Goal: Information Seeking & Learning: Find specific fact

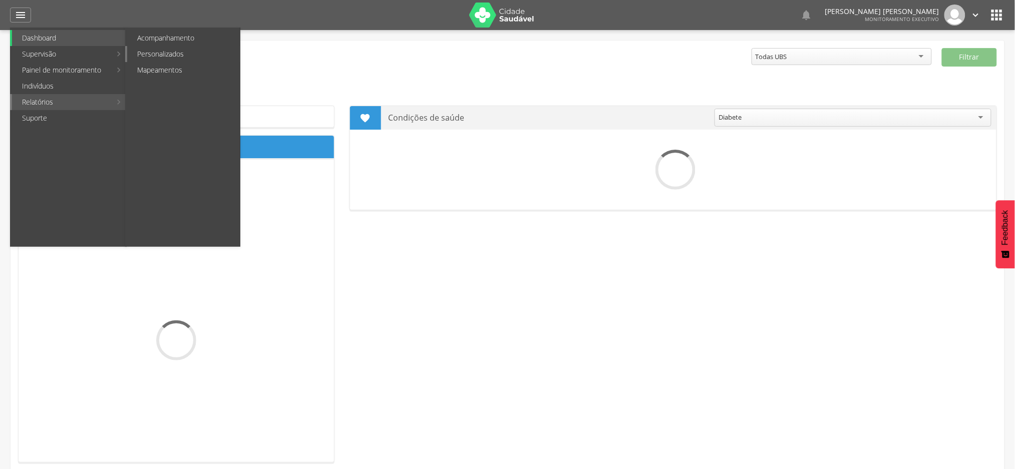
click at [164, 52] on link "Personalizados" at bounding box center [183, 54] width 113 height 16
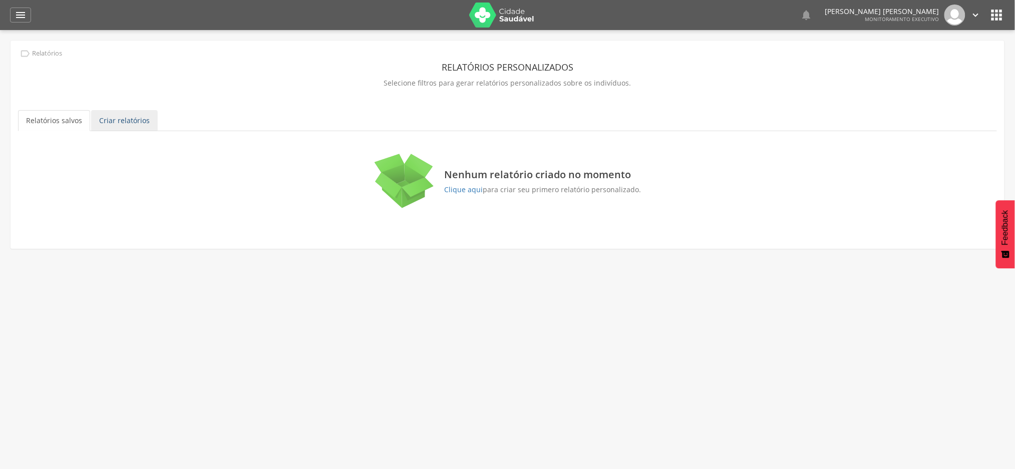
drag, startPoint x: 123, startPoint y: 126, endPoint x: 127, endPoint y: 121, distance: 6.0
click at [124, 125] on link "Criar relatórios" at bounding box center [124, 120] width 67 height 21
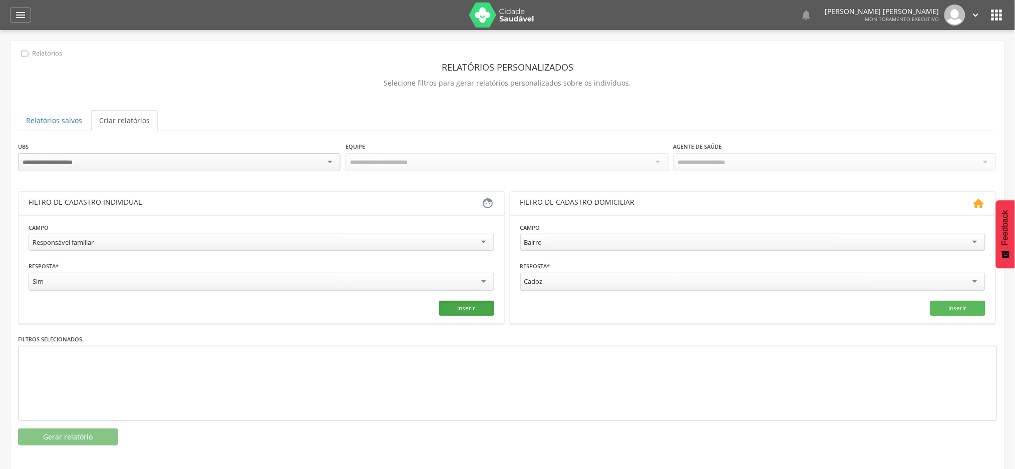
drag, startPoint x: 459, startPoint y: 310, endPoint x: 447, endPoint y: 310, distance: 11.5
click at [459, 310] on button "Inserir" at bounding box center [466, 308] width 55 height 15
click at [82, 436] on button "Gerar relatório" at bounding box center [68, 437] width 100 height 17
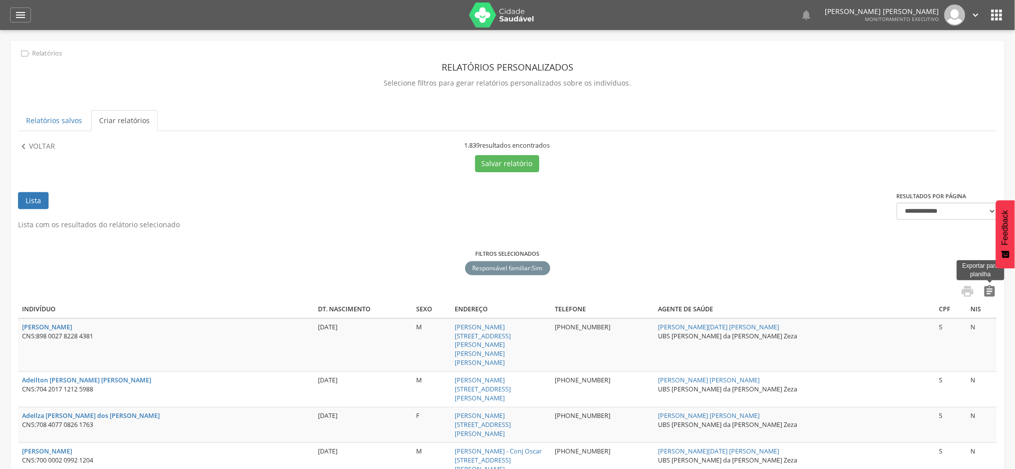
click at [989, 293] on icon "" at bounding box center [990, 291] width 14 height 14
click at [49, 126] on link "Relatórios salvos" at bounding box center [54, 120] width 72 height 21
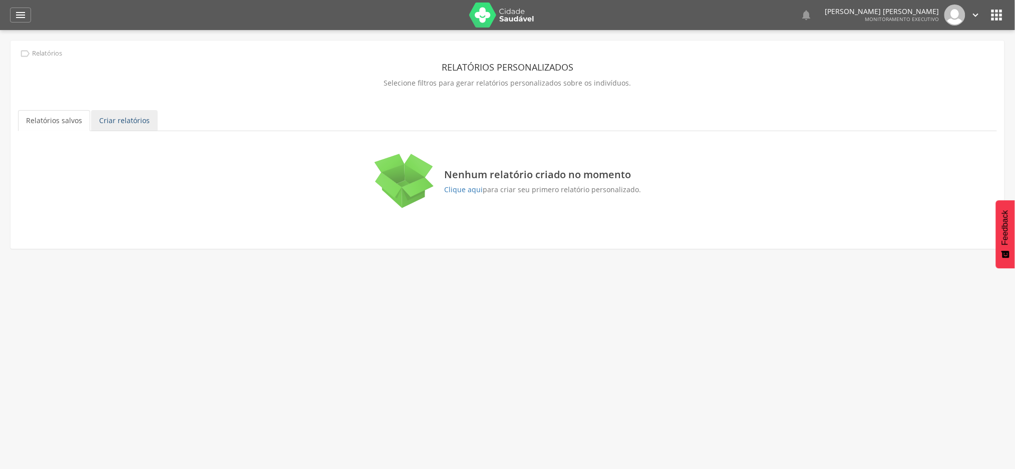
click at [126, 120] on link "Criar relatórios" at bounding box center [124, 120] width 67 height 21
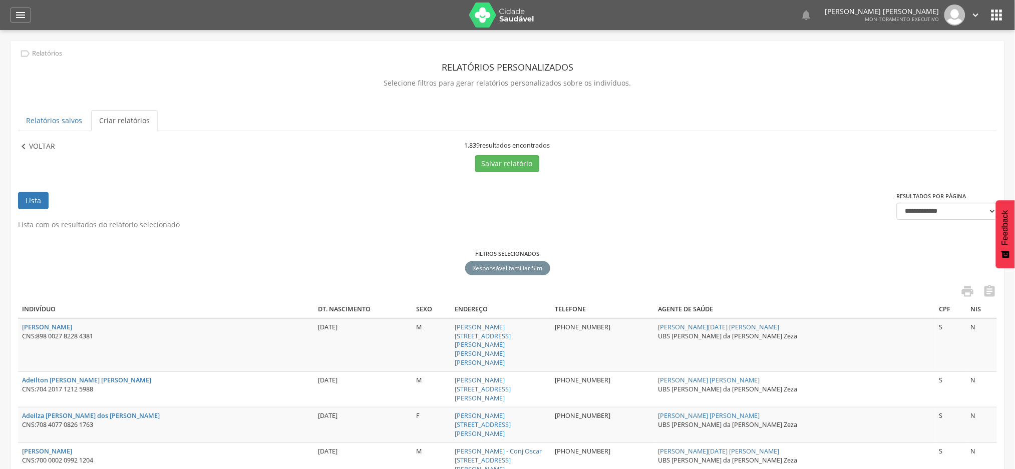
click at [30, 142] on p "Voltar" at bounding box center [42, 146] width 26 height 11
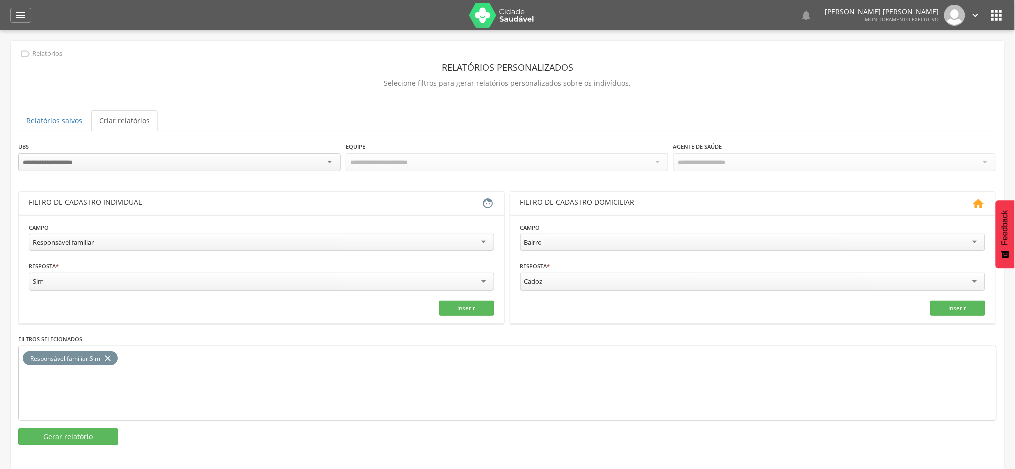
click at [109, 356] on icon "close" at bounding box center [108, 359] width 10 height 15
click at [166, 247] on div "Responsável familiar" at bounding box center [262, 242] width 466 height 17
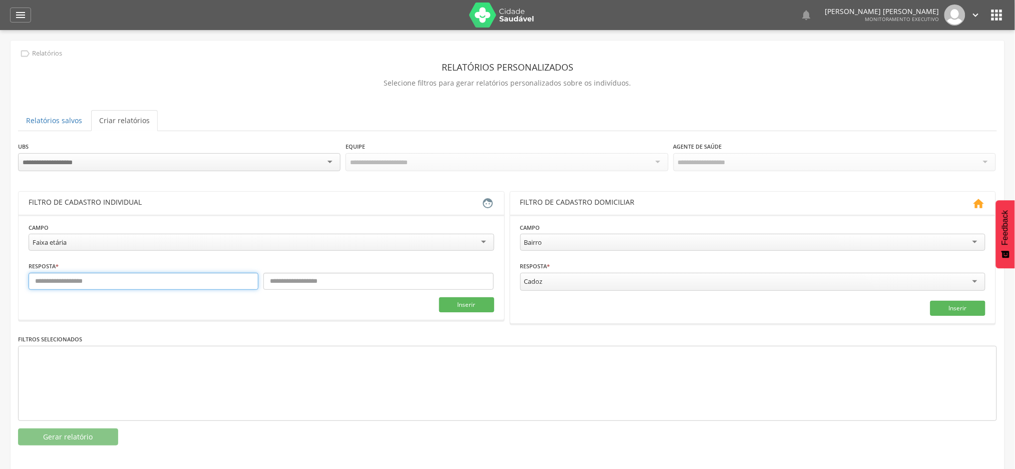
click at [166, 288] on input "text" at bounding box center [144, 281] width 230 height 17
type input "*"
click at [278, 282] on input "text" at bounding box center [378, 281] width 230 height 17
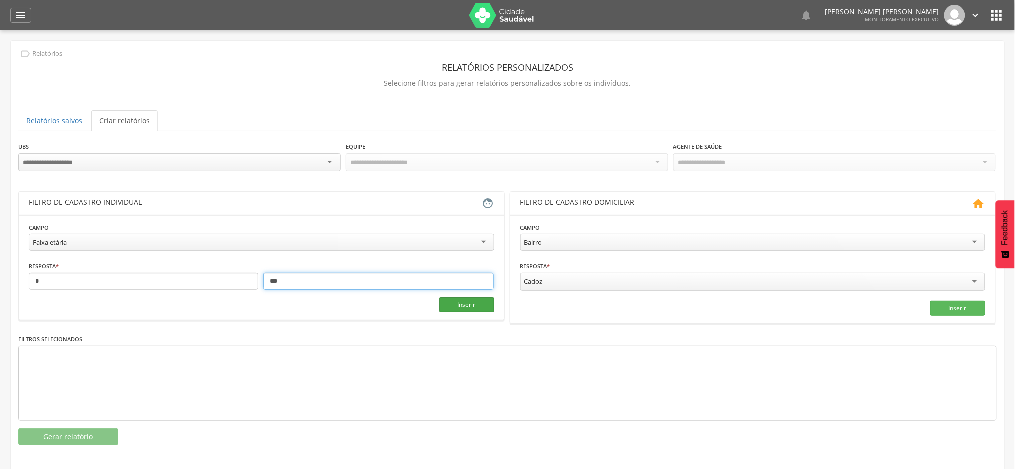
type input "***"
click at [464, 298] on button "Inserir" at bounding box center [466, 304] width 55 height 15
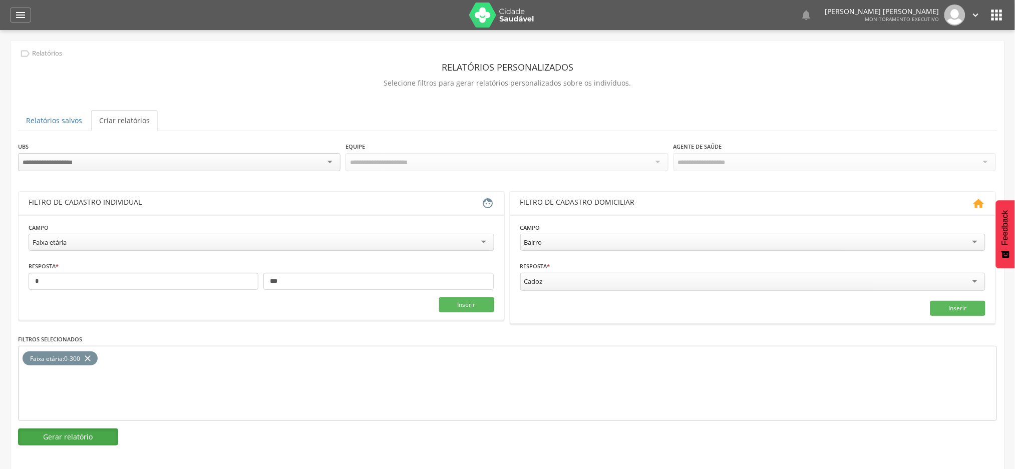
click at [92, 437] on button "Gerar relatório" at bounding box center [68, 437] width 100 height 17
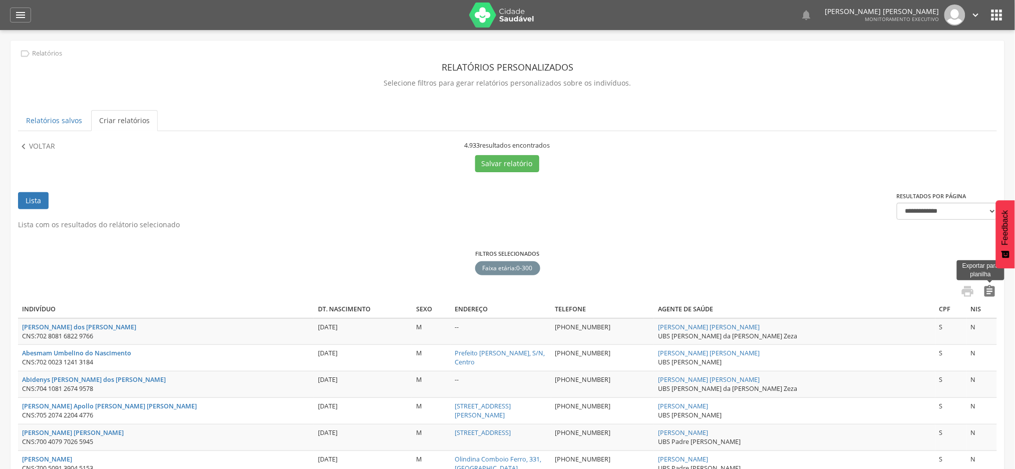
click at [987, 292] on icon "" at bounding box center [990, 291] width 14 height 14
click at [23, 14] on icon "" at bounding box center [21, 15] width 12 height 12
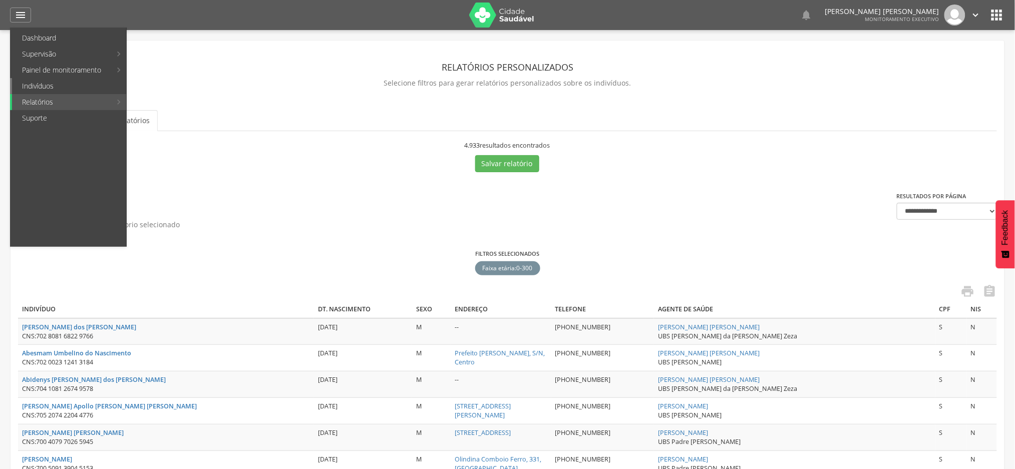
click at [29, 89] on link "Indivíduos" at bounding box center [69, 86] width 114 height 16
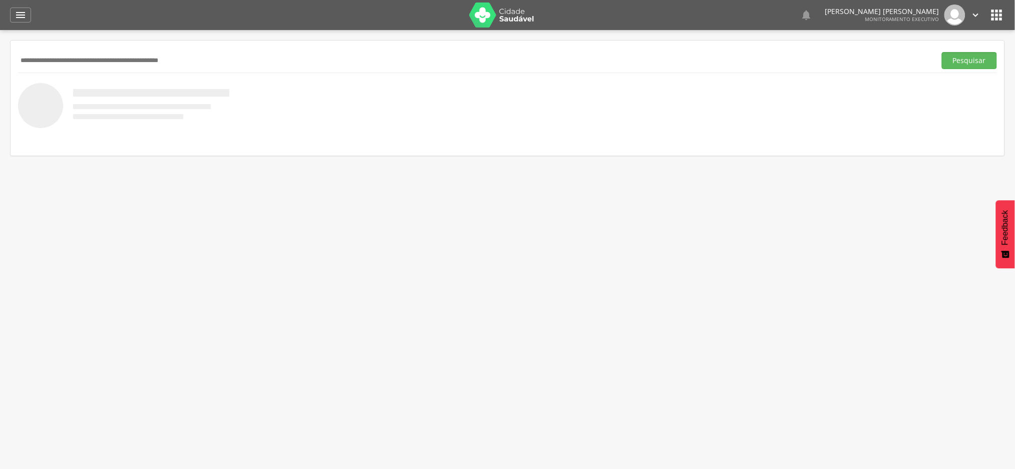
click at [74, 59] on input "text" at bounding box center [475, 60] width 914 height 17
paste input "**********"
click at [956, 61] on button "Pesquisar" at bounding box center [969, 60] width 55 height 17
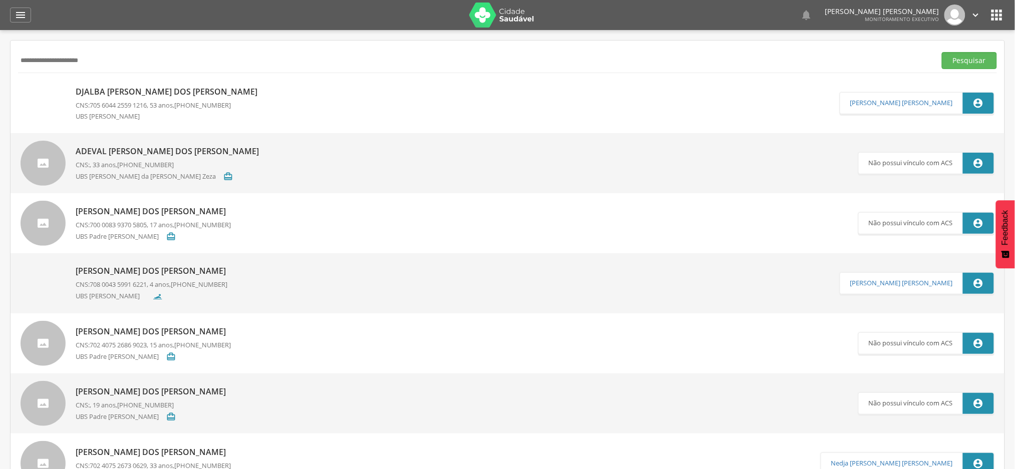
click at [147, 63] on input "**********" at bounding box center [475, 60] width 914 height 17
paste input "***"
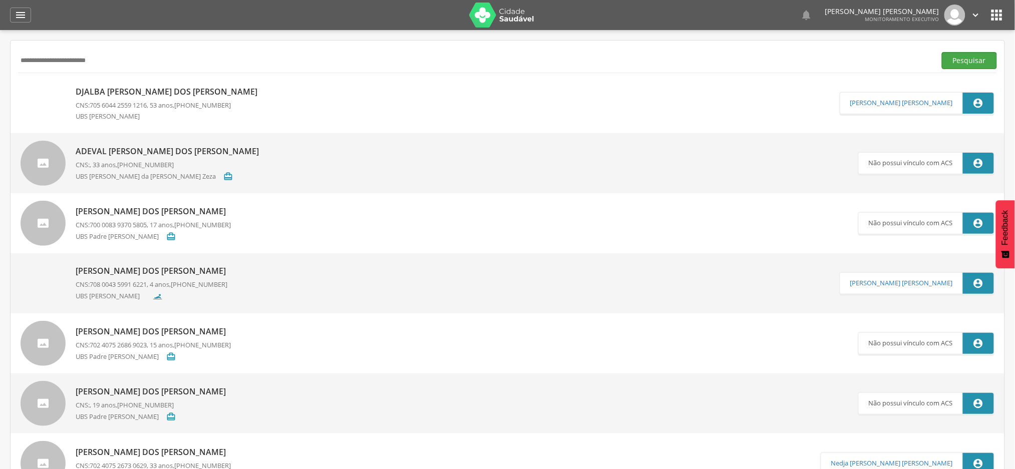
type input "**********"
click at [964, 63] on button "Pesquisar" at bounding box center [969, 60] width 55 height 17
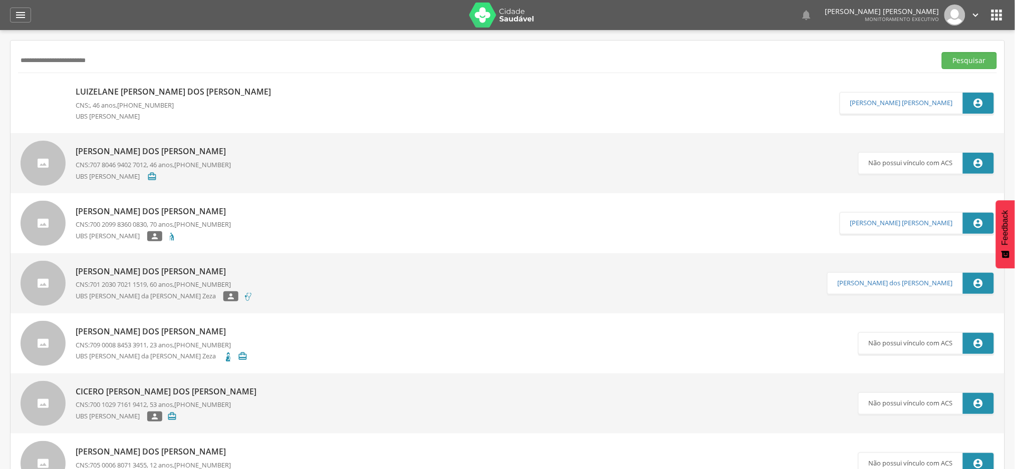
click at [167, 91] on p "Luizelane [PERSON_NAME] dos [PERSON_NAME]" at bounding box center [176, 92] width 200 height 12
type input "**********"
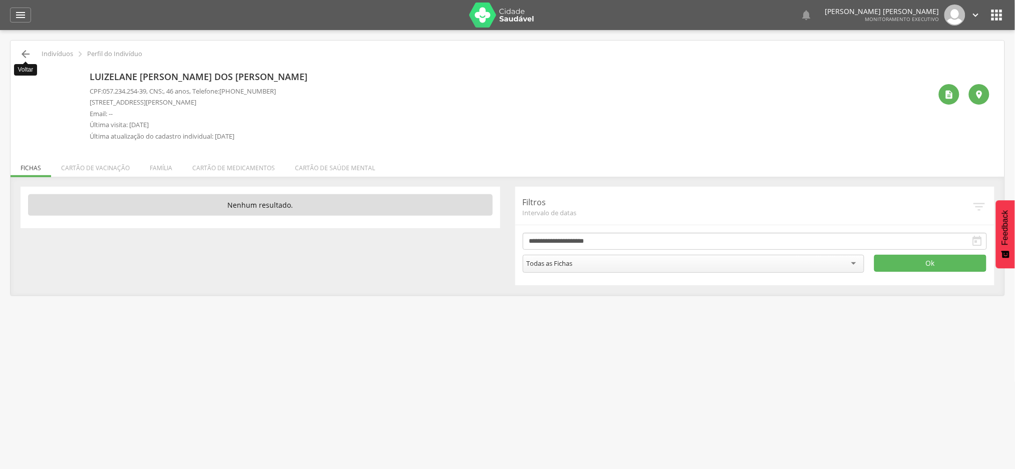
click at [25, 53] on icon "" at bounding box center [26, 54] width 12 height 12
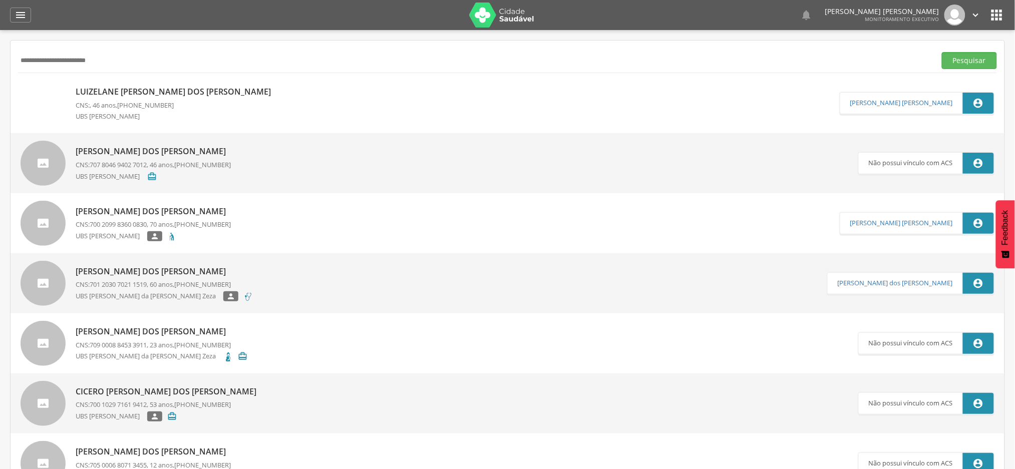
click at [57, 64] on input "**********" at bounding box center [475, 60] width 914 height 17
paste input "**"
click at [942, 52] on button "Pesquisar" at bounding box center [969, 60] width 55 height 17
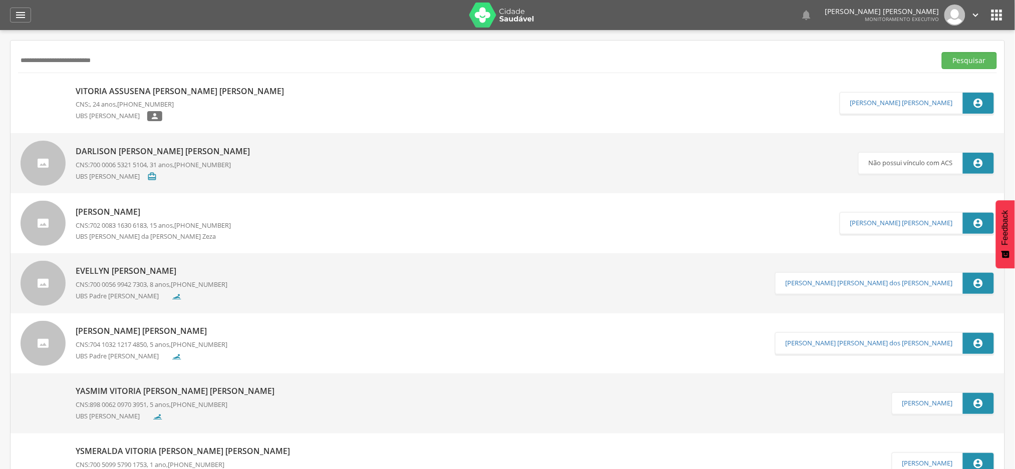
click at [153, 91] on p "Vitoria Assusena [PERSON_NAME] [PERSON_NAME]" at bounding box center [182, 92] width 213 height 12
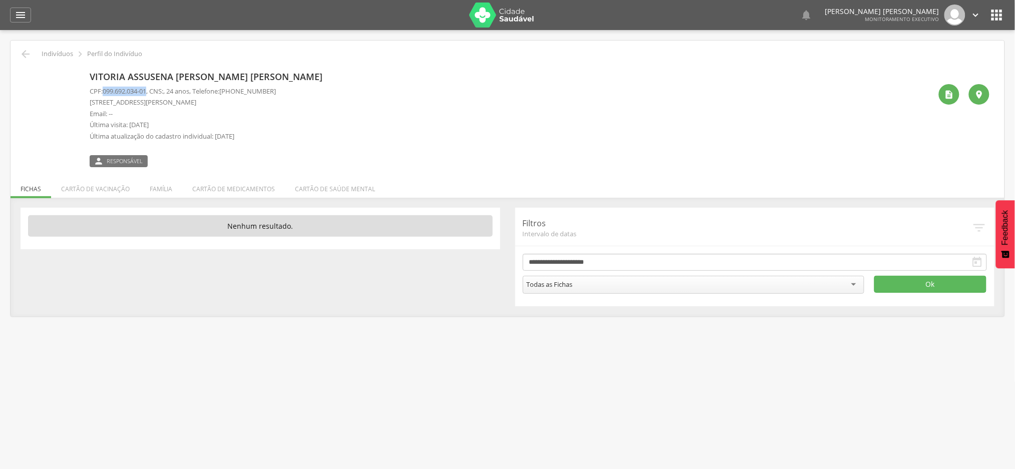
drag, startPoint x: 103, startPoint y: 88, endPoint x: 151, endPoint y: 89, distance: 47.6
click at [151, 89] on p "CPF: 099.692.034-01 , CNS: , 24 anos, Telefone: [PHONE_NUMBER]" at bounding box center [183, 92] width 186 height 10
copy p "099.692.034-01"
click at [17, 55] on div " Voltar Indivíduos  Perfil do Indivíduo Vitoria Assusena [PERSON_NAME] [PERSO…" at bounding box center [508, 179] width 994 height 276
click at [25, 54] on icon "" at bounding box center [26, 54] width 12 height 12
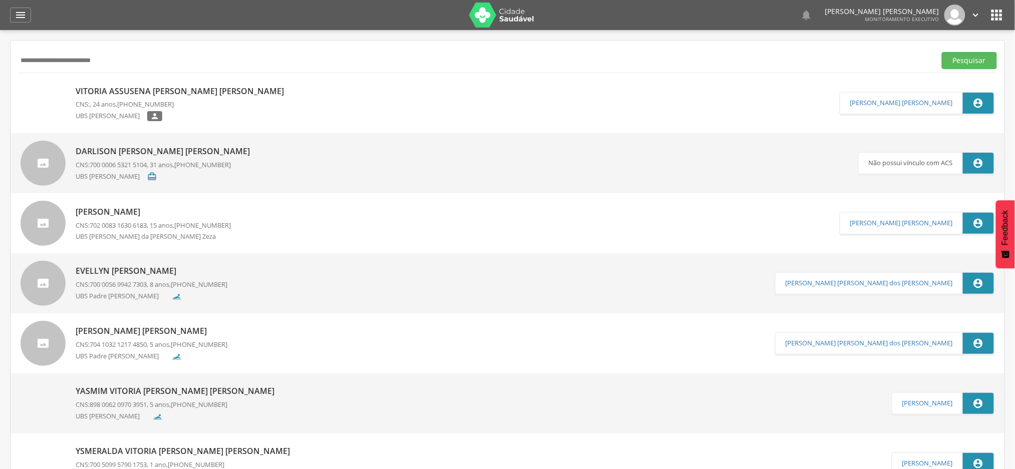
click at [59, 65] on input "**********" at bounding box center [475, 60] width 914 height 17
paste input "text"
click at [942, 52] on button "Pesquisar" at bounding box center [969, 60] width 55 height 17
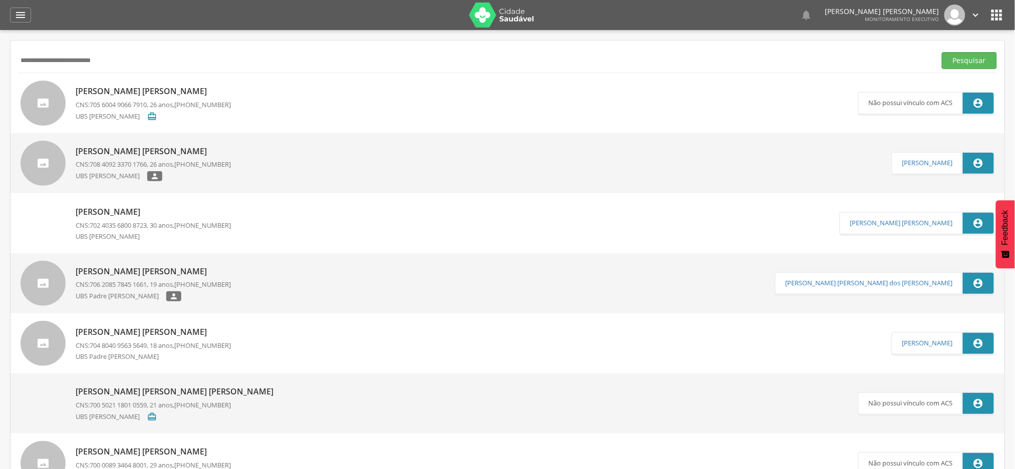
click at [127, 93] on p "[PERSON_NAME] [PERSON_NAME]" at bounding box center [153, 92] width 155 height 12
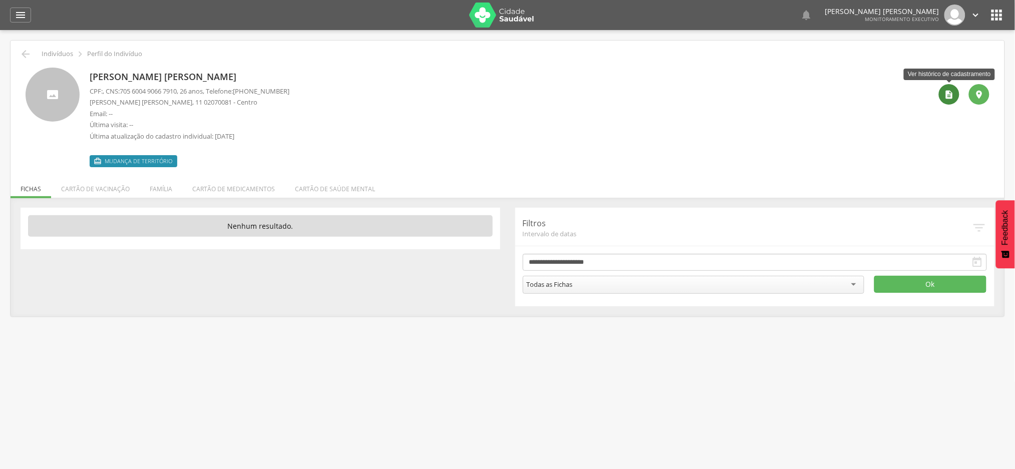
click at [948, 93] on icon "" at bounding box center [949, 95] width 10 height 10
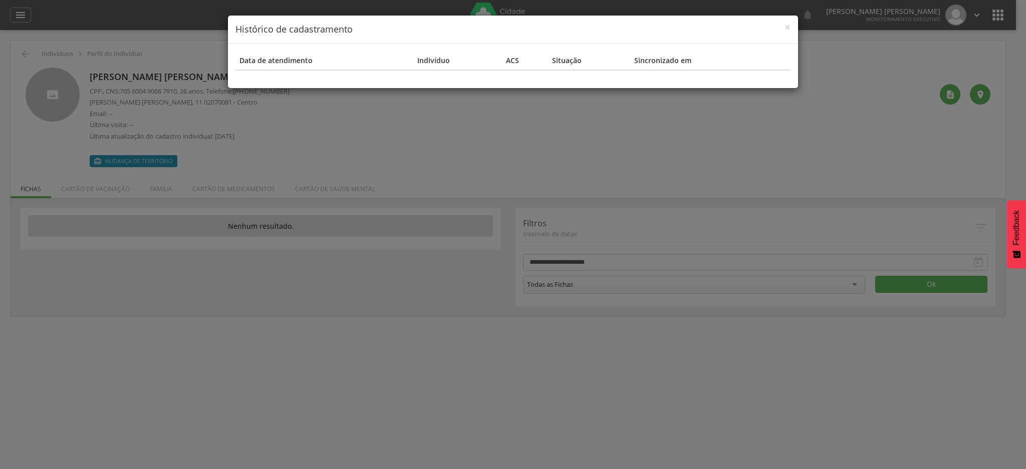
click at [782, 28] on h4 "Histórico de cadastramento" at bounding box center [512, 29] width 555 height 13
click at [788, 31] on span "×" at bounding box center [787, 27] width 6 height 14
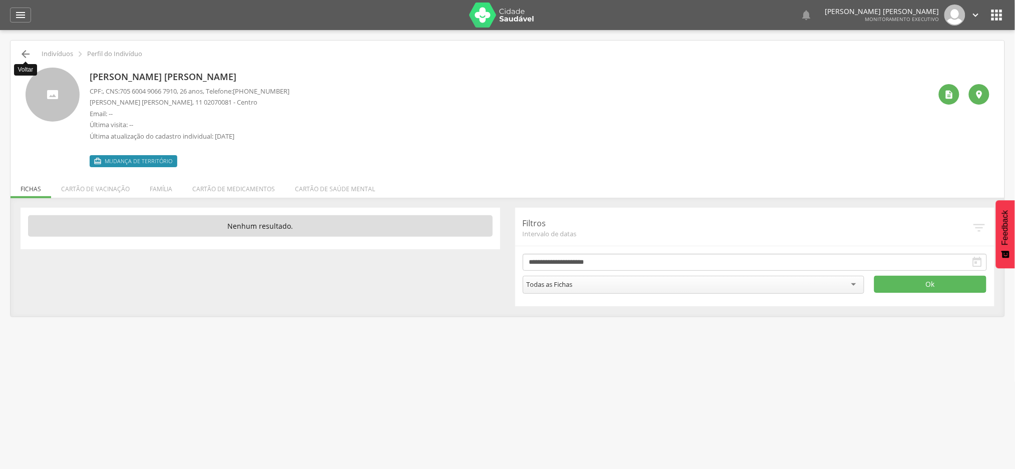
click at [22, 53] on icon "" at bounding box center [26, 54] width 12 height 12
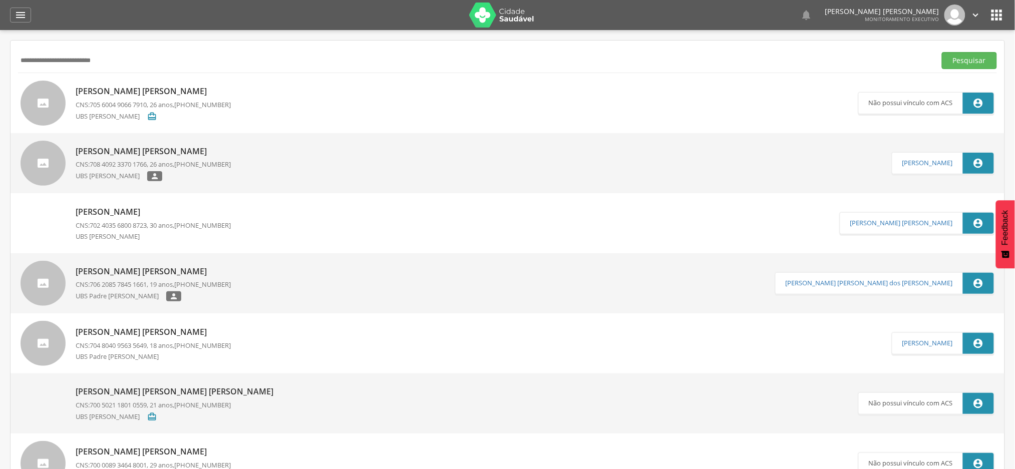
click at [113, 149] on p "[PERSON_NAME] [PERSON_NAME]" at bounding box center [153, 152] width 155 height 12
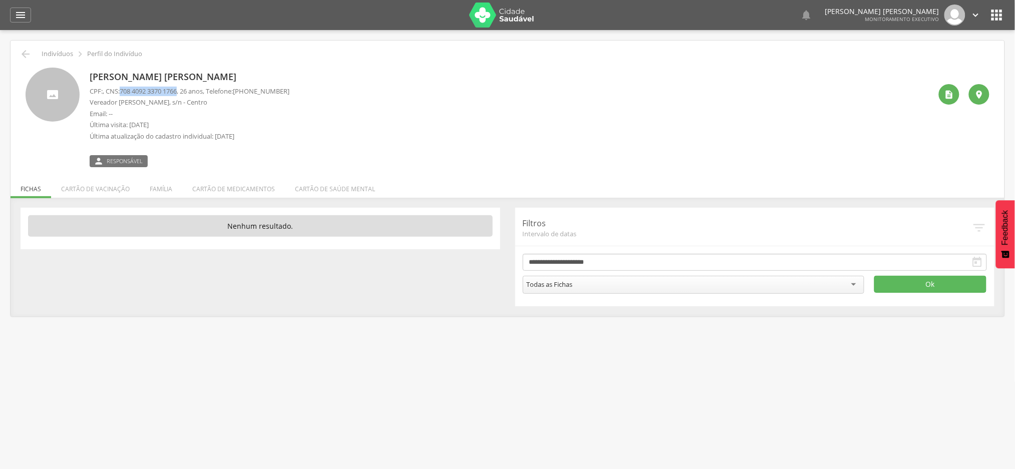
drag, startPoint x: 125, startPoint y: 87, endPoint x: 185, endPoint y: 91, distance: 60.7
click at [185, 91] on p "CPF: , CNS: [PHONE_NUMBER] , 26 anos, Telefone: [PHONE_NUMBER]" at bounding box center [190, 92] width 200 height 10
copy span "708 4092 3370 1766"
click at [25, 53] on icon "" at bounding box center [26, 54] width 12 height 12
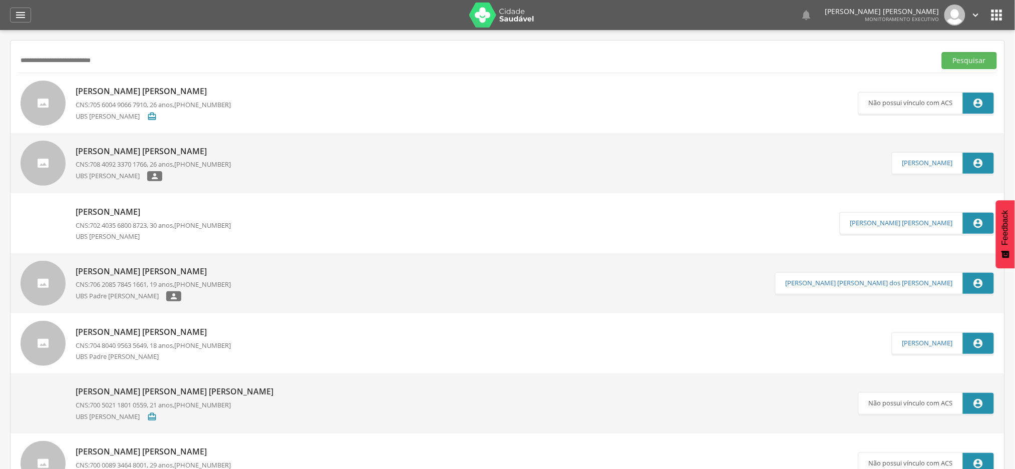
click at [54, 66] on input "**********" at bounding box center [475, 60] width 914 height 17
paste input "text"
click at [942, 52] on button "Pesquisar" at bounding box center [969, 60] width 55 height 17
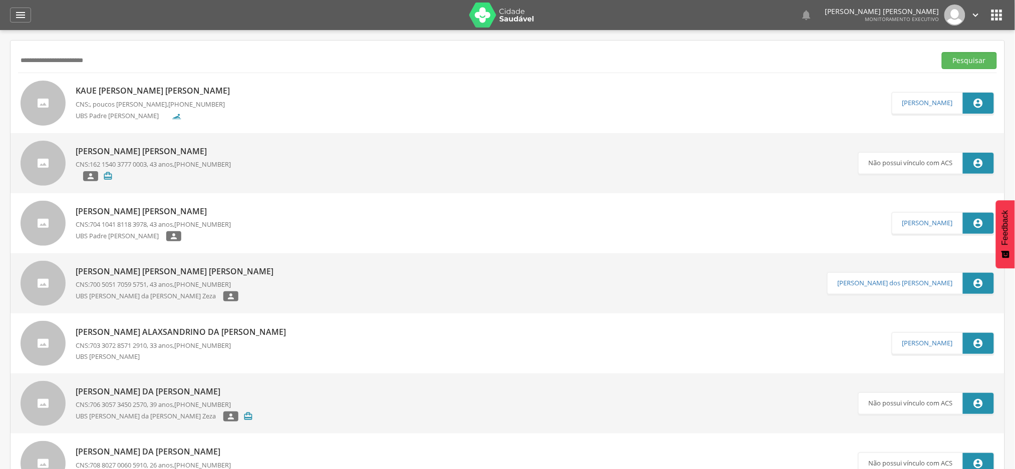
click at [154, 89] on p "Kaue [PERSON_NAME] [PERSON_NAME]" at bounding box center [155, 91] width 159 height 12
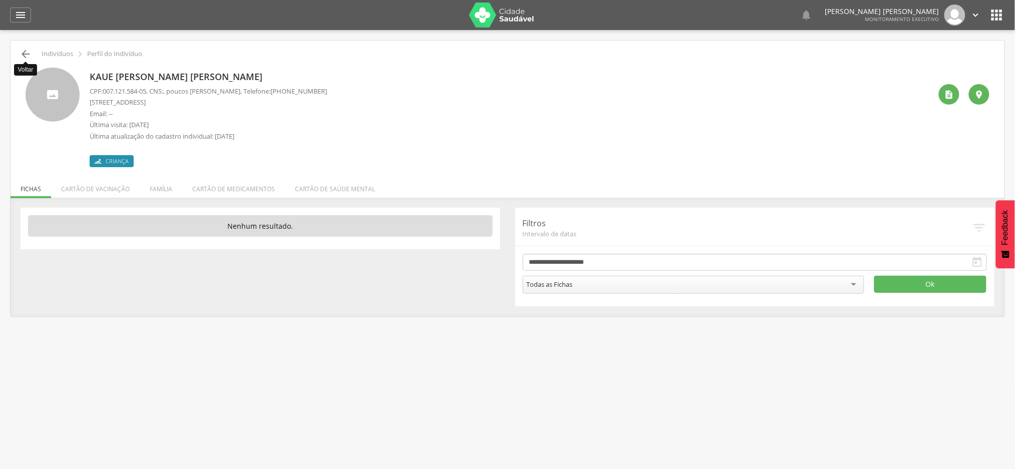
click at [23, 53] on icon "" at bounding box center [26, 54] width 12 height 12
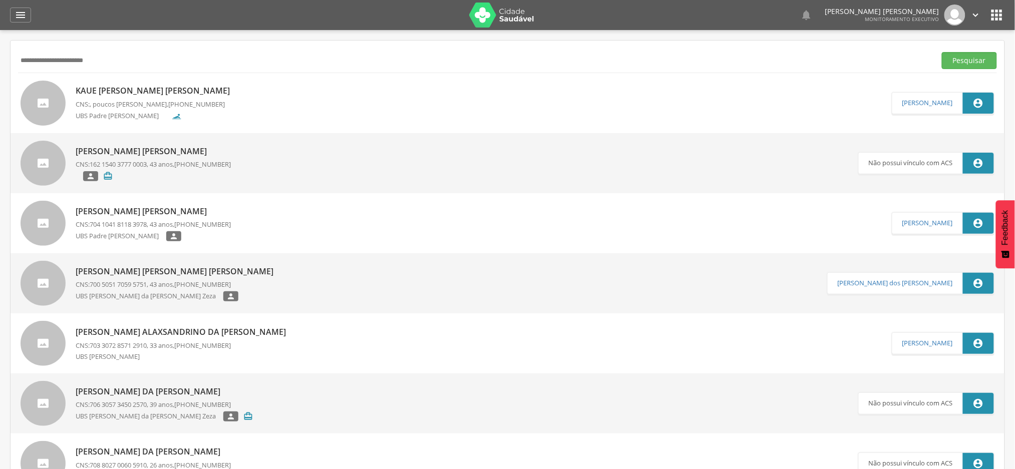
click at [113, 62] on input "**********" at bounding box center [475, 60] width 914 height 17
paste input "****"
type input "**********"
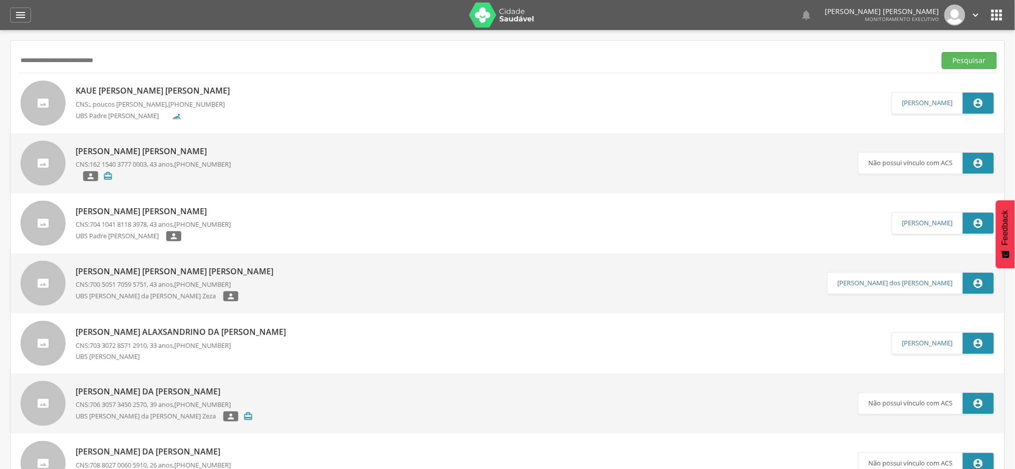
click at [942, 52] on button "Pesquisar" at bounding box center [969, 60] width 55 height 17
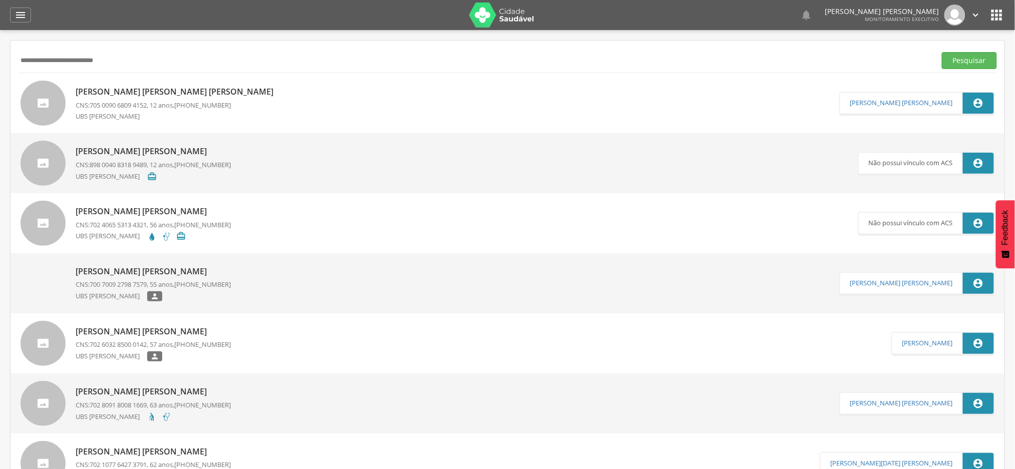
click at [95, 149] on p "[PERSON_NAME] [PERSON_NAME]" at bounding box center [153, 152] width 155 height 12
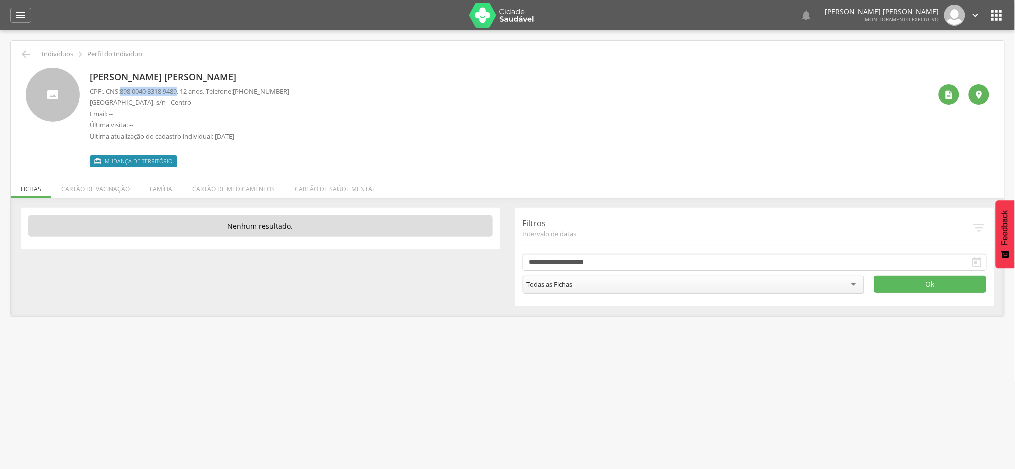
drag, startPoint x: 123, startPoint y: 88, endPoint x: 185, endPoint y: 91, distance: 61.7
click at [185, 91] on p "CPF: , CNS: [PHONE_NUMBER] , 12 anos, Telefone: [PHONE_NUMBER]" at bounding box center [190, 92] width 200 height 10
copy span "898 0040 8318 9489"
click at [24, 53] on icon "" at bounding box center [26, 54] width 12 height 12
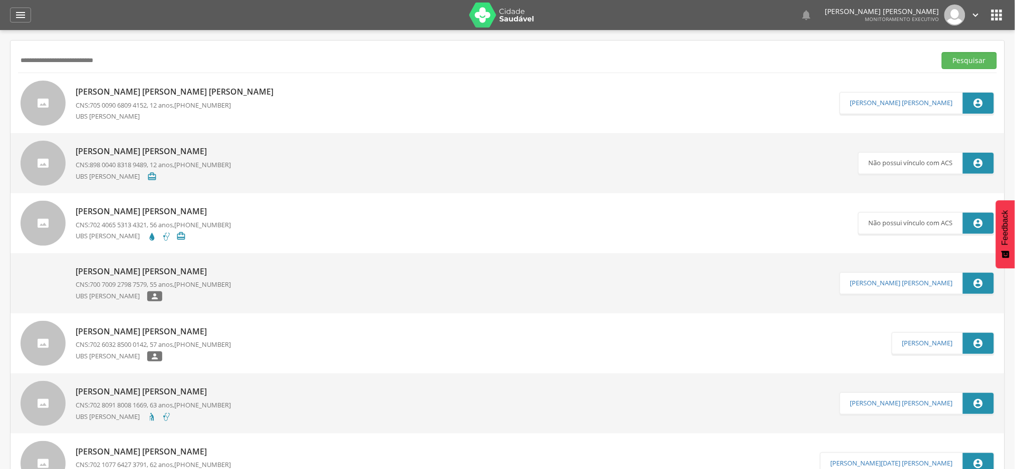
click at [100, 149] on p "[PERSON_NAME] [PERSON_NAME]" at bounding box center [153, 152] width 155 height 12
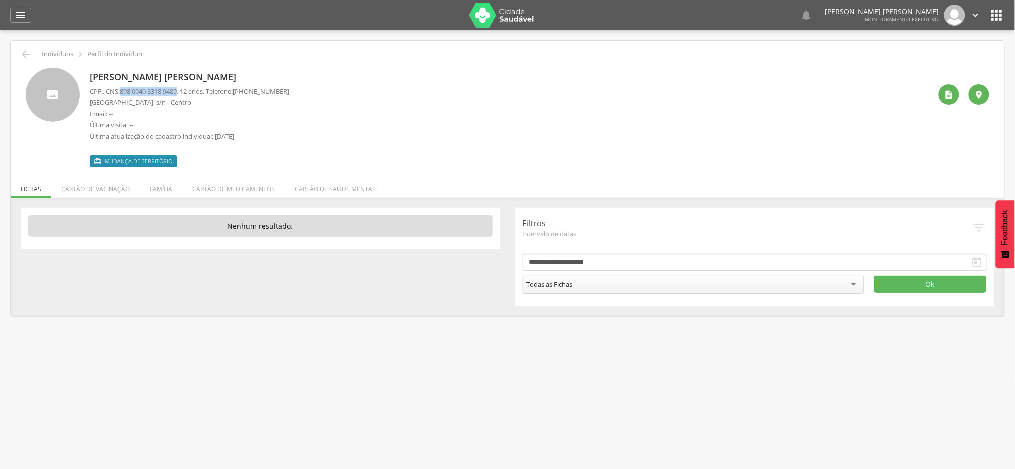
drag, startPoint x: 183, startPoint y: 89, endPoint x: 124, endPoint y: 94, distance: 59.8
click at [124, 94] on span "898 0040 8318 9489" at bounding box center [148, 91] width 57 height 9
copy span "898 0040 8318 9489"
click at [23, 53] on icon "" at bounding box center [26, 54] width 12 height 12
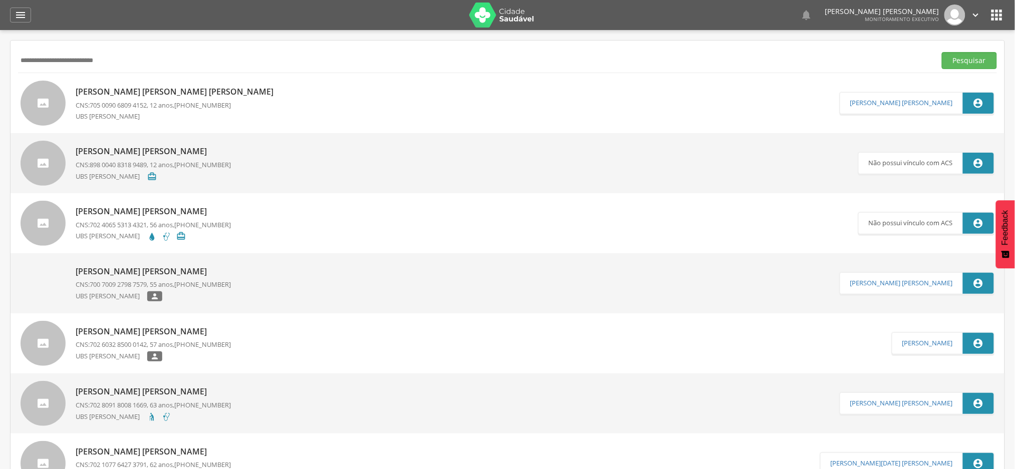
click at [160, 93] on p "[PERSON_NAME] [PERSON_NAME] [PERSON_NAME]" at bounding box center [177, 92] width 203 height 12
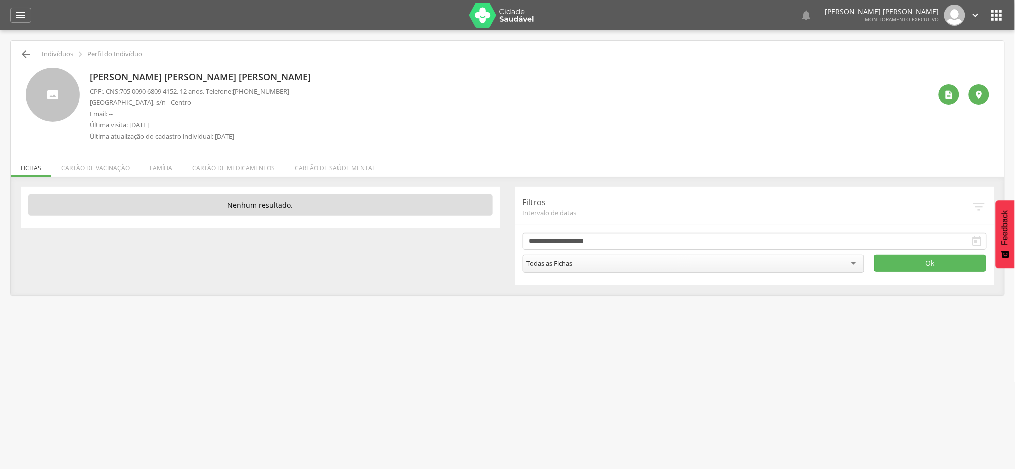
click at [19, 53] on div " Voltar Indivíduos  Perfil do Indivíduo" at bounding box center [507, 54] width 979 height 12
click at [24, 56] on icon "" at bounding box center [26, 54] width 12 height 12
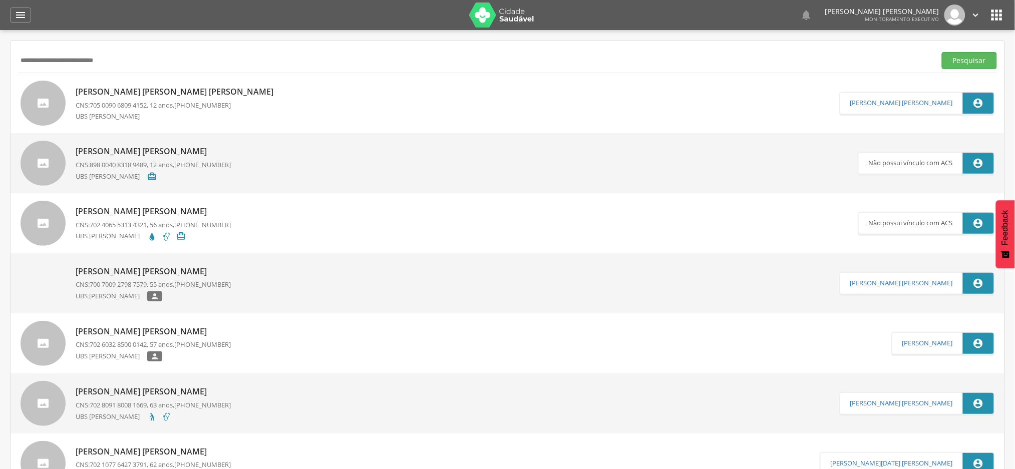
click at [139, 157] on div "[PERSON_NAME] [PERSON_NAME] CNS: 898 0040 8318 9489 , 12 anos, [PHONE_NUMBER] U…" at bounding box center [153, 163] width 155 height 41
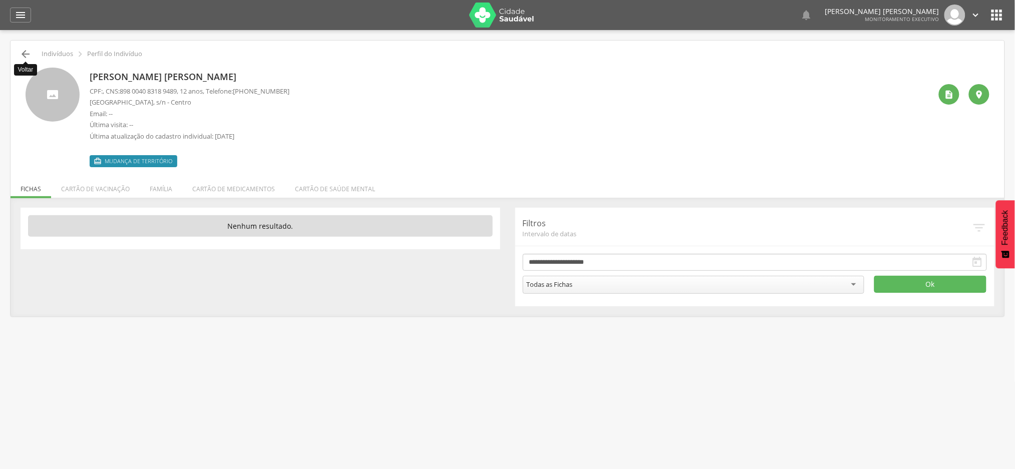
click at [22, 53] on icon "" at bounding box center [26, 54] width 12 height 12
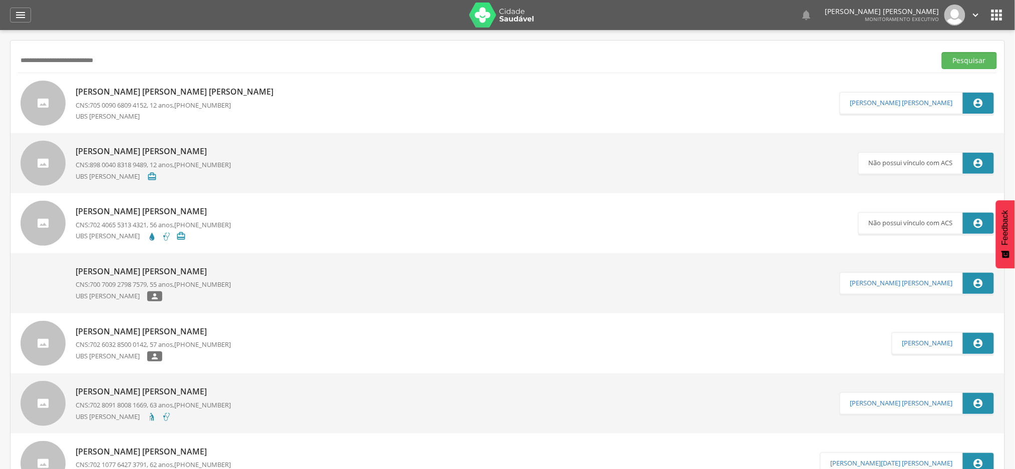
click at [156, 151] on p "[PERSON_NAME] [PERSON_NAME]" at bounding box center [153, 152] width 155 height 12
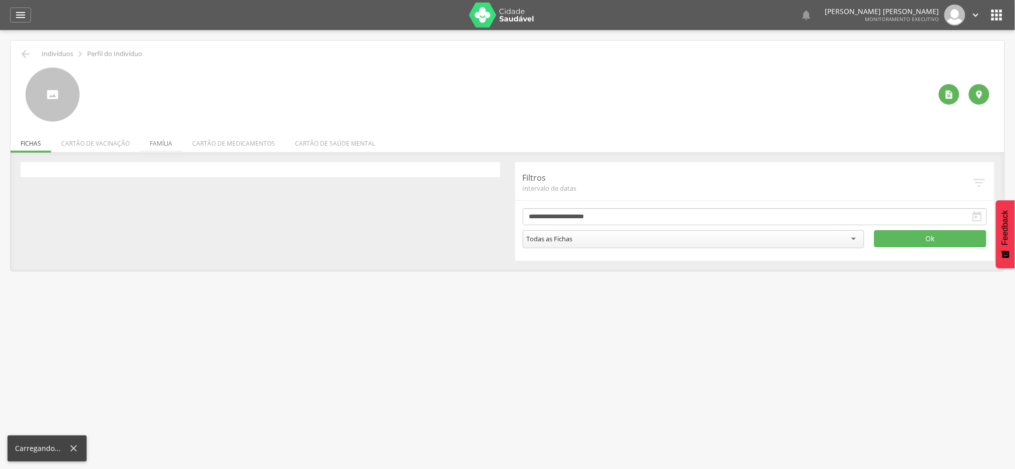
click at [166, 142] on li "Família" at bounding box center [161, 141] width 43 height 24
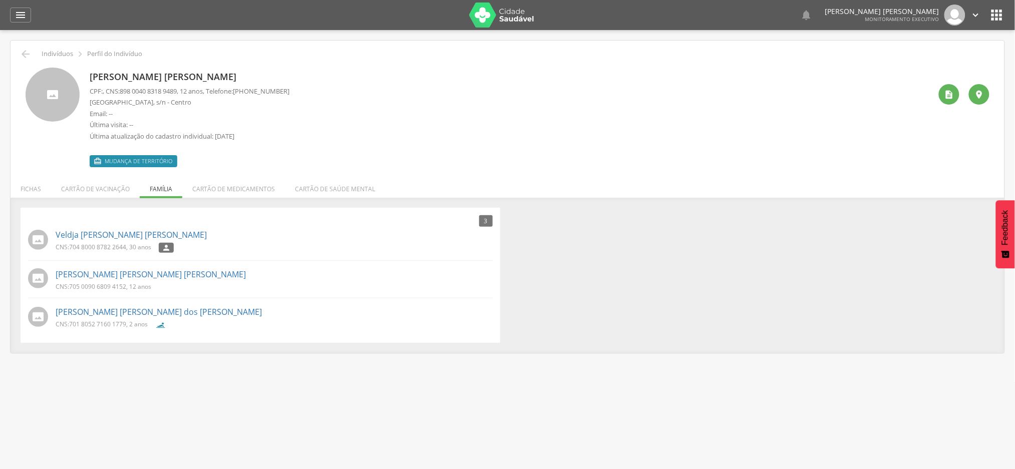
click at [17, 51] on div " Indivíduos  Perfil do Indivíduo [PERSON_NAME] [PERSON_NAME] CPF: , CNS: [PHO…" at bounding box center [508, 197] width 994 height 312
click at [19, 53] on div " Indivíduos  Perfil do Indivíduo" at bounding box center [507, 54] width 979 height 12
click at [30, 56] on icon "" at bounding box center [26, 54] width 12 height 12
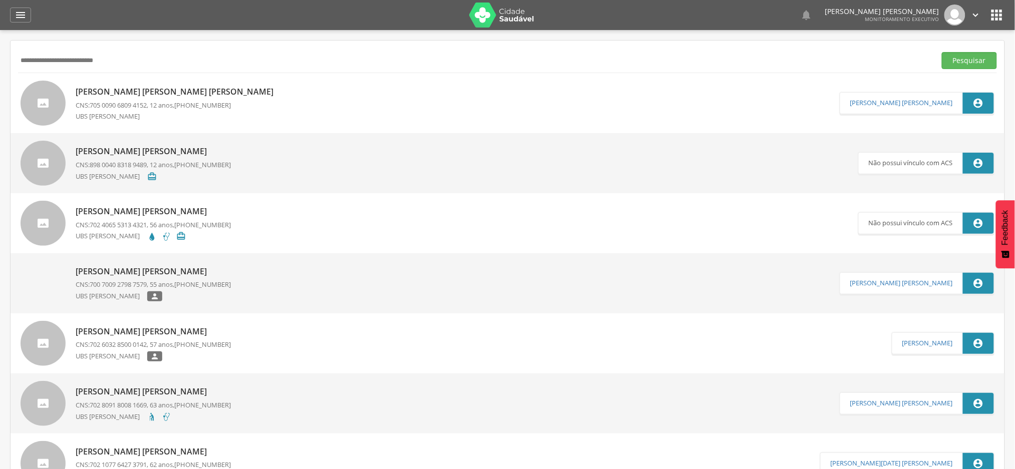
click at [122, 91] on p "[PERSON_NAME] [PERSON_NAME] [PERSON_NAME]" at bounding box center [177, 92] width 203 height 12
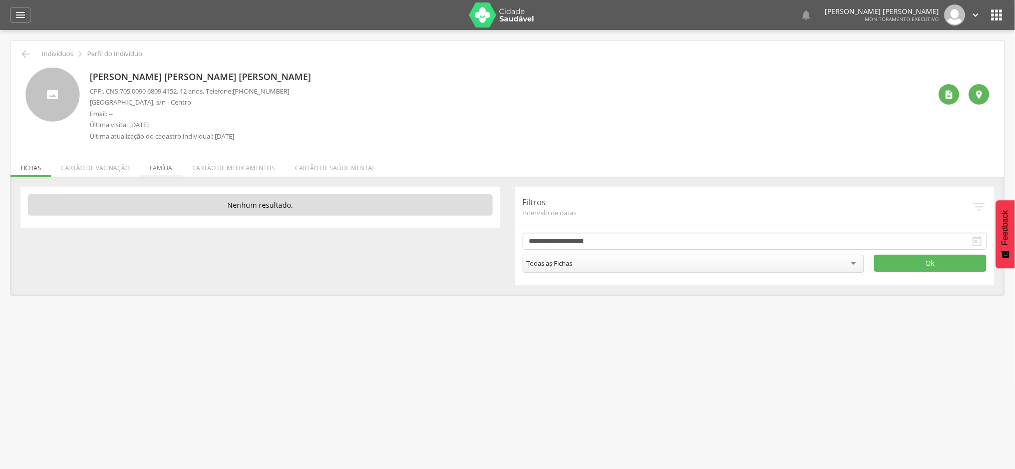
click at [163, 166] on li "Família" at bounding box center [161, 166] width 43 height 24
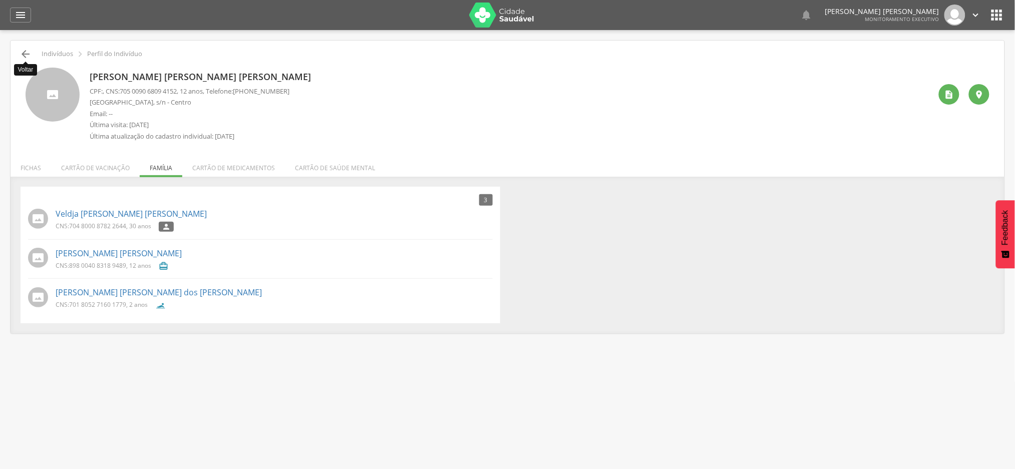
click at [26, 53] on icon "" at bounding box center [26, 54] width 12 height 12
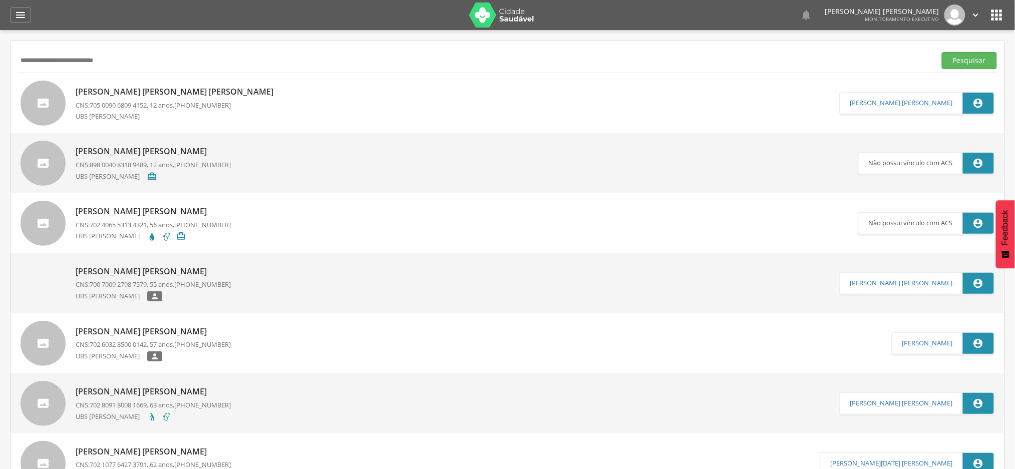
click at [147, 150] on p "[PERSON_NAME] [PERSON_NAME]" at bounding box center [153, 152] width 155 height 12
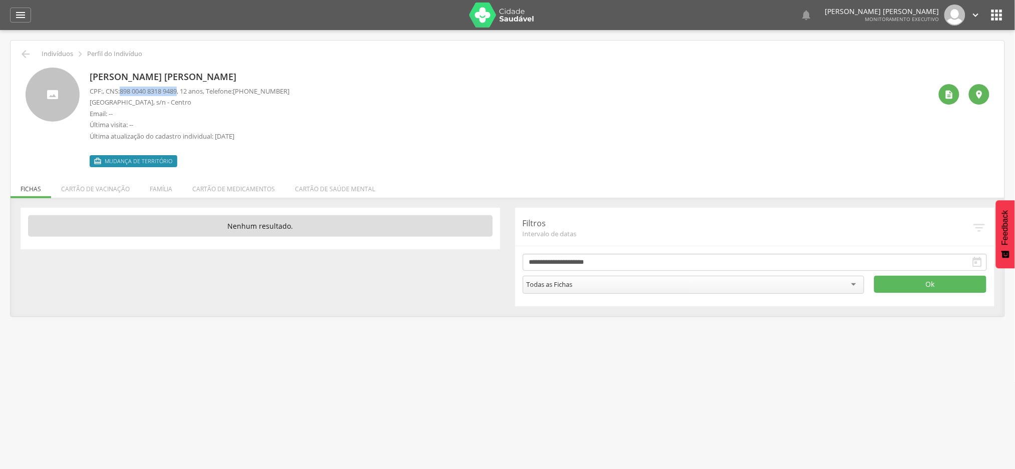
drag, startPoint x: 125, startPoint y: 88, endPoint x: 185, endPoint y: 91, distance: 60.2
click at [185, 91] on p "CPF: , CNS: [PHONE_NUMBER] , 12 anos, Telefone: [PHONE_NUMBER]" at bounding box center [190, 92] width 200 height 10
copy span "898 0040 8318 9489"
click at [22, 57] on icon "" at bounding box center [26, 54] width 12 height 12
